Goal: Check status: Check status

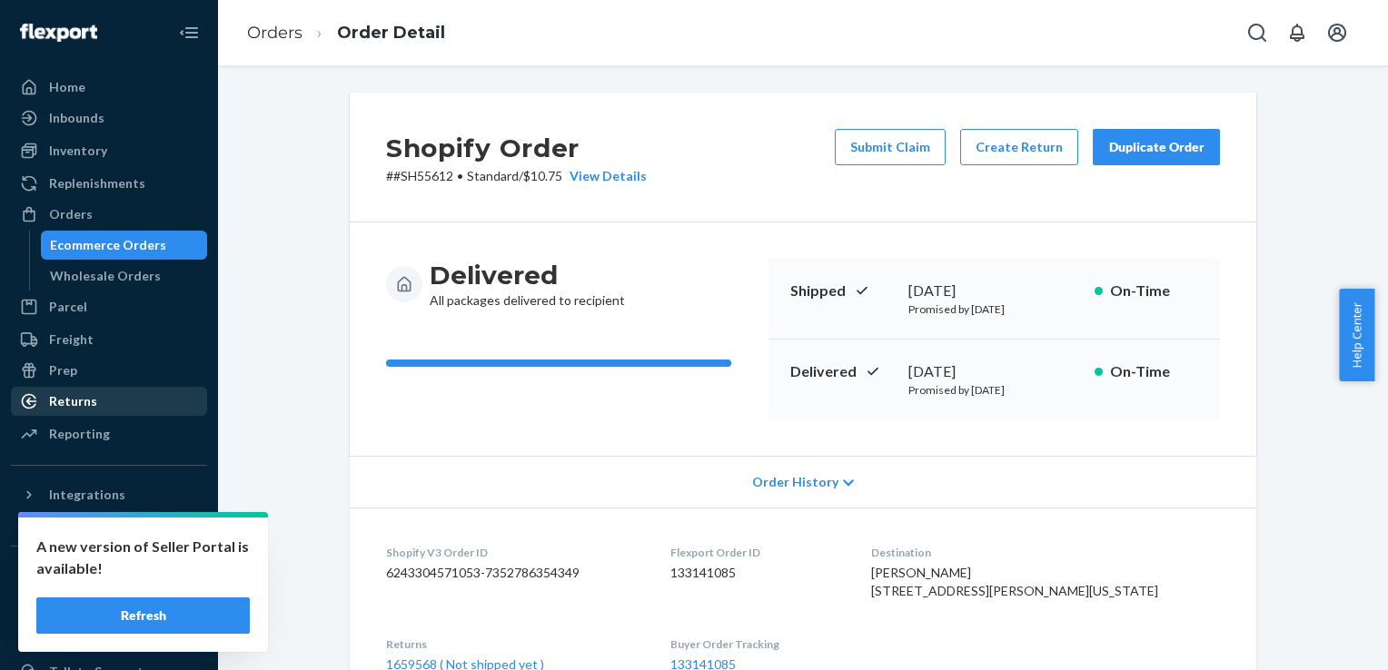
drag, startPoint x: 0, startPoint y: 0, endPoint x: 77, endPoint y: 406, distance: 413.3
click at [77, 406] on div "Returns" at bounding box center [73, 401] width 48 height 18
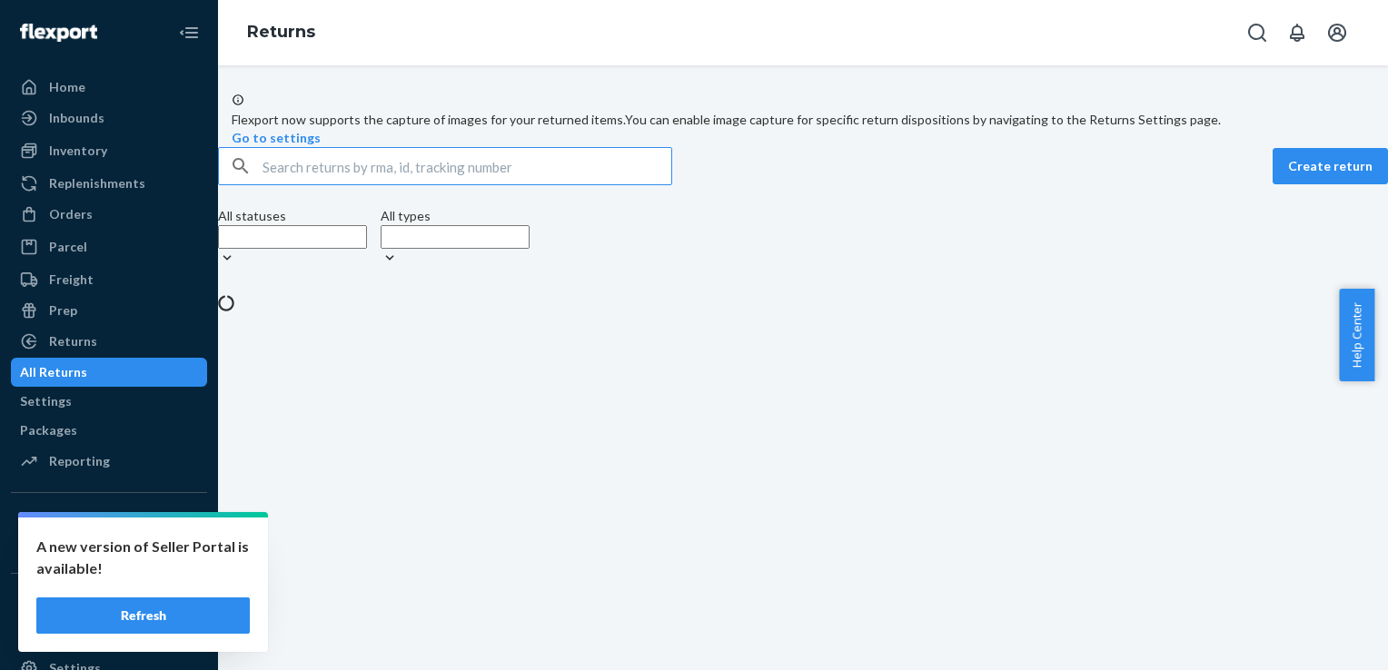
click at [312, 184] on input "text" at bounding box center [466, 166] width 409 height 36
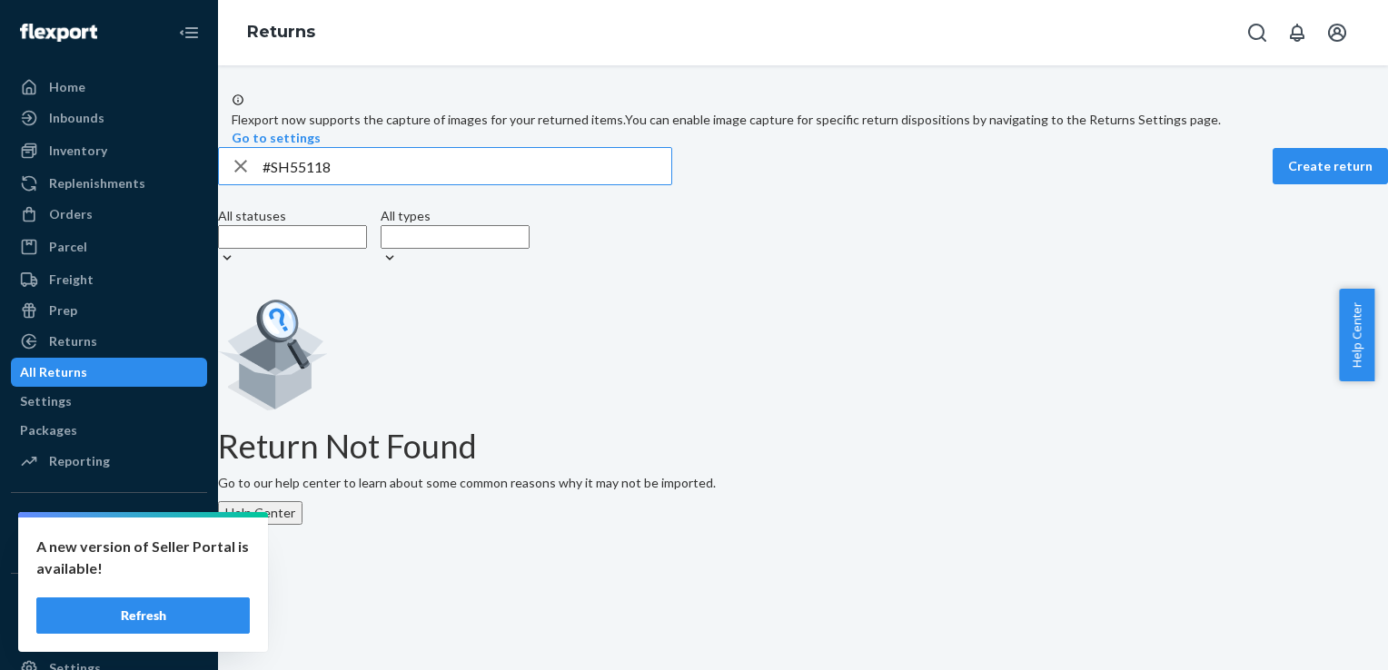
drag, startPoint x: 369, startPoint y: 202, endPoint x: 290, endPoint y: 211, distance: 79.5
click at [290, 184] on input "#SH55118" at bounding box center [466, 166] width 409 height 36
drag, startPoint x: 401, startPoint y: 216, endPoint x: 289, endPoint y: 217, distance: 111.7
click at [289, 184] on div "#SH55118" at bounding box center [445, 166] width 452 height 36
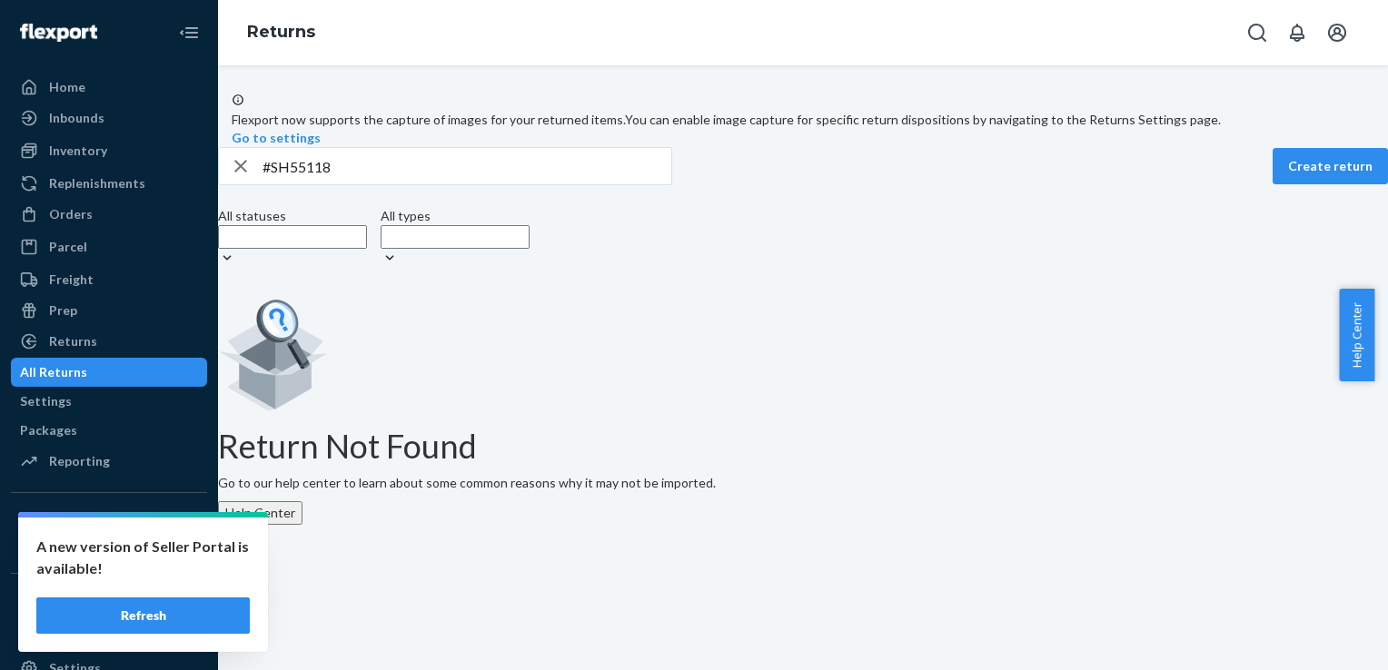
drag, startPoint x: 289, startPoint y: 217, endPoint x: 377, endPoint y: 200, distance: 89.8
paste input "4559"
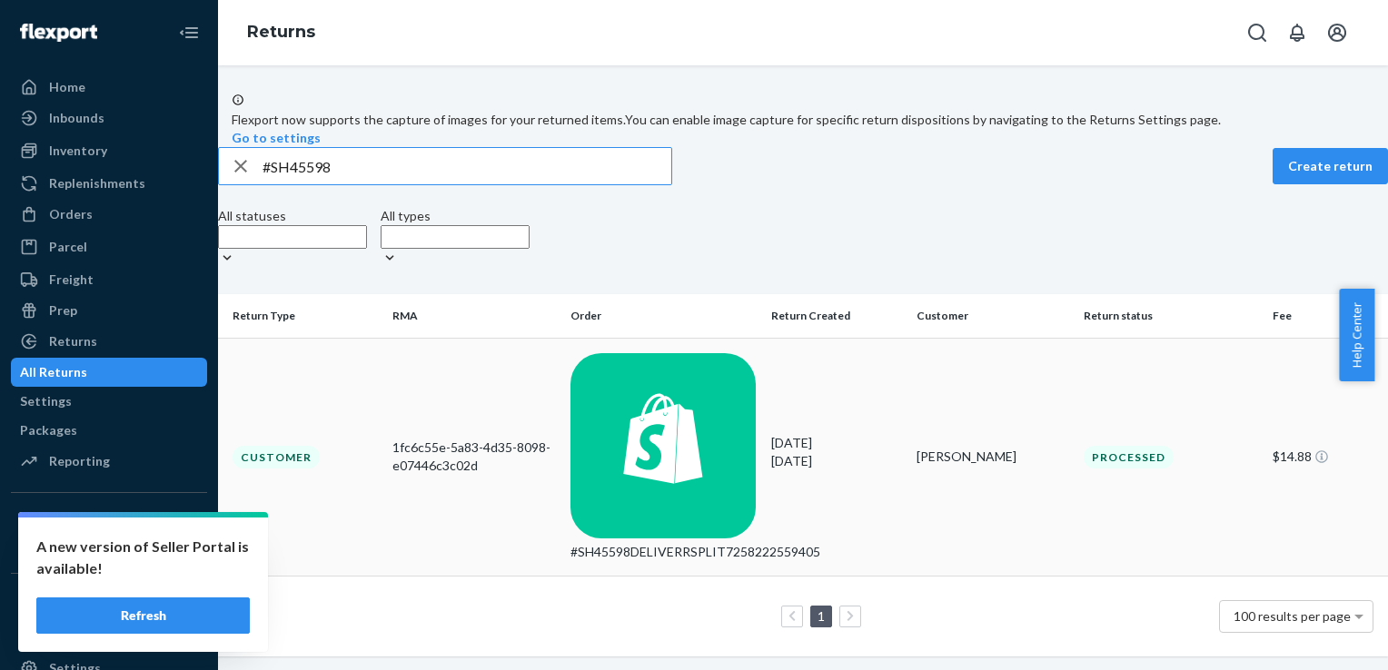
type input "#SH45598"
click at [320, 446] on div "Customer" at bounding box center [276, 457] width 87 height 23
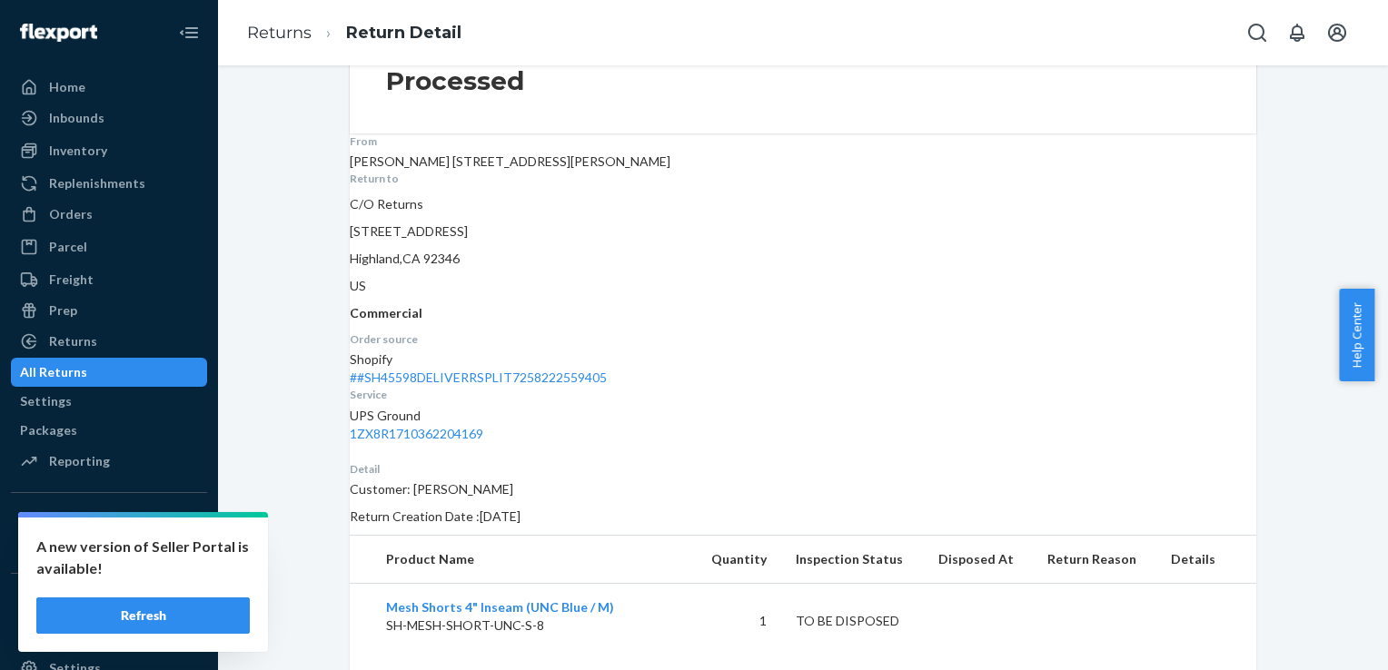
scroll to position [215, 0]
